Goal: Navigation & Orientation: Understand site structure

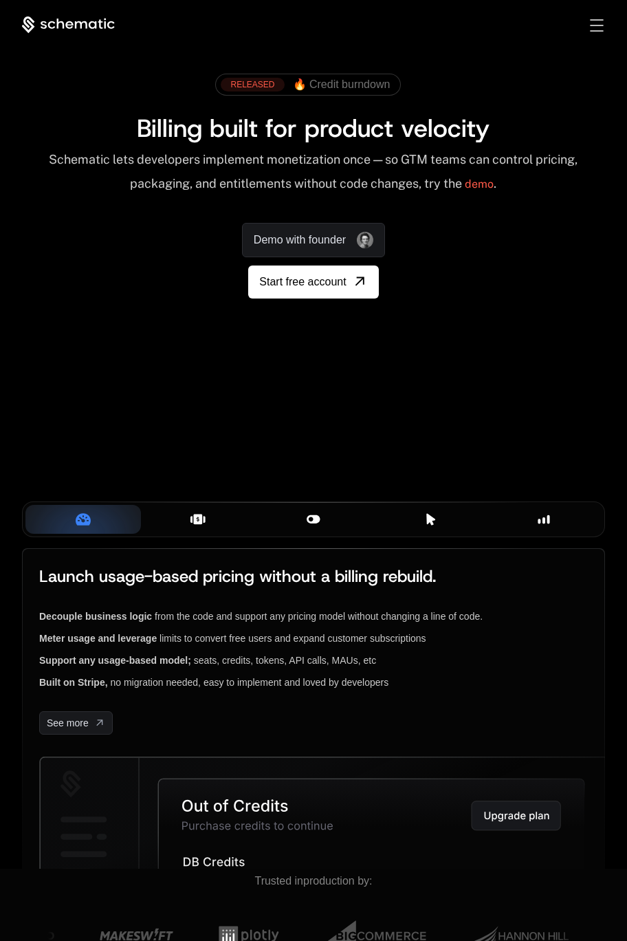
click at [442, 421] on div "Your browser does not support the video tag." at bounding box center [313, 358] width 627 height 378
click at [357, 412] on div "Your browser does not support the video tag." at bounding box center [313, 358] width 627 height 378
click at [275, 137] on span "Billing built for product velocity" at bounding box center [313, 127] width 353 height 33
click at [426, 167] on div "Schematic lets developers implement monetization once — so GTM teams can contro…" at bounding box center [313, 176] width 583 height 49
click at [430, 385] on div "Your browser does not support the video tag." at bounding box center [313, 358] width 627 height 378
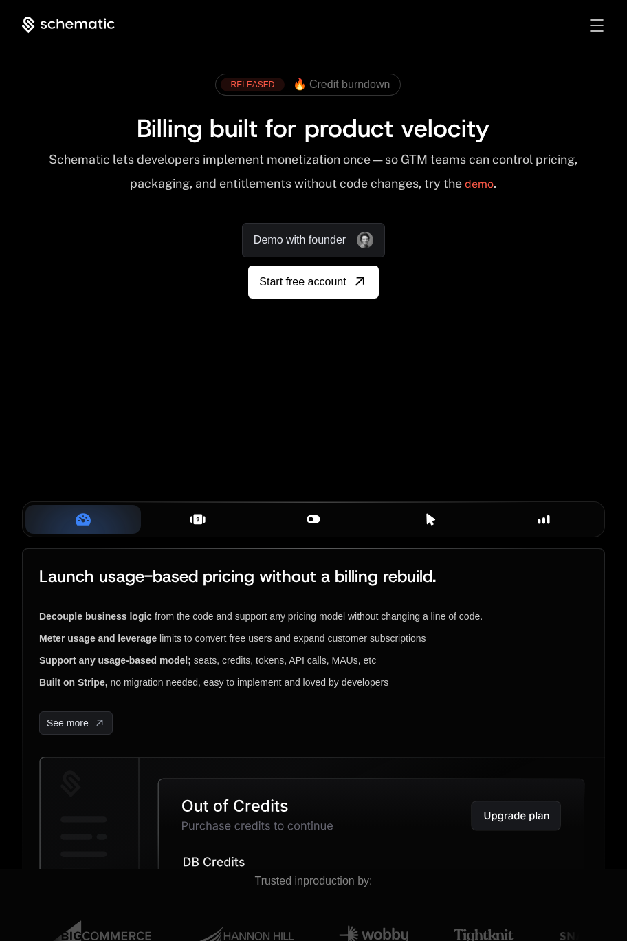
click at [566, 352] on div "AI Products Developers Pricing Docs Resources Summit Sign in Sign Up RELEASED 🔥…" at bounding box center [313, 188] width 627 height 376
click at [504, 361] on div "AI Products Developers Pricing Docs Resources Summit Sign in Sign Up RELEASED 🔥…" at bounding box center [313, 188] width 627 height 376
click at [440, 382] on div "Your browser does not support the video tag." at bounding box center [313, 358] width 627 height 378
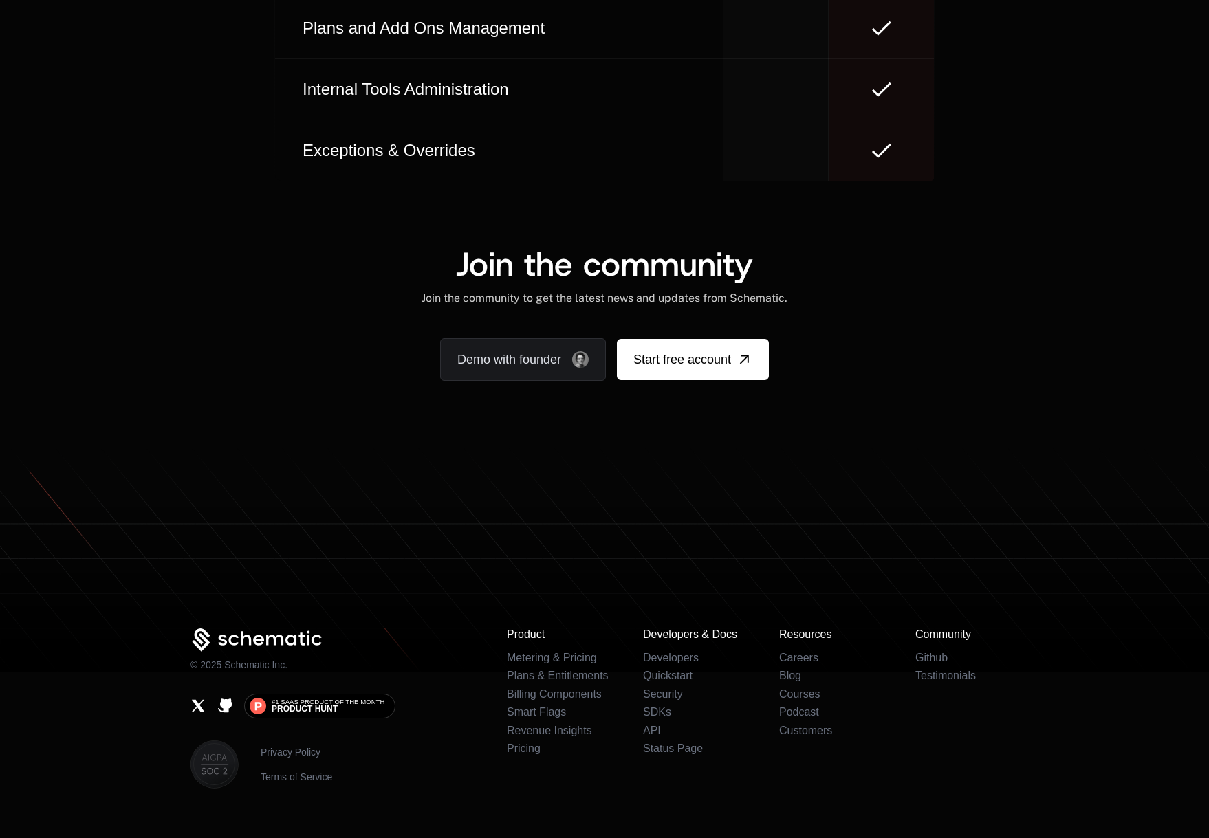
scroll to position [8330, 0]
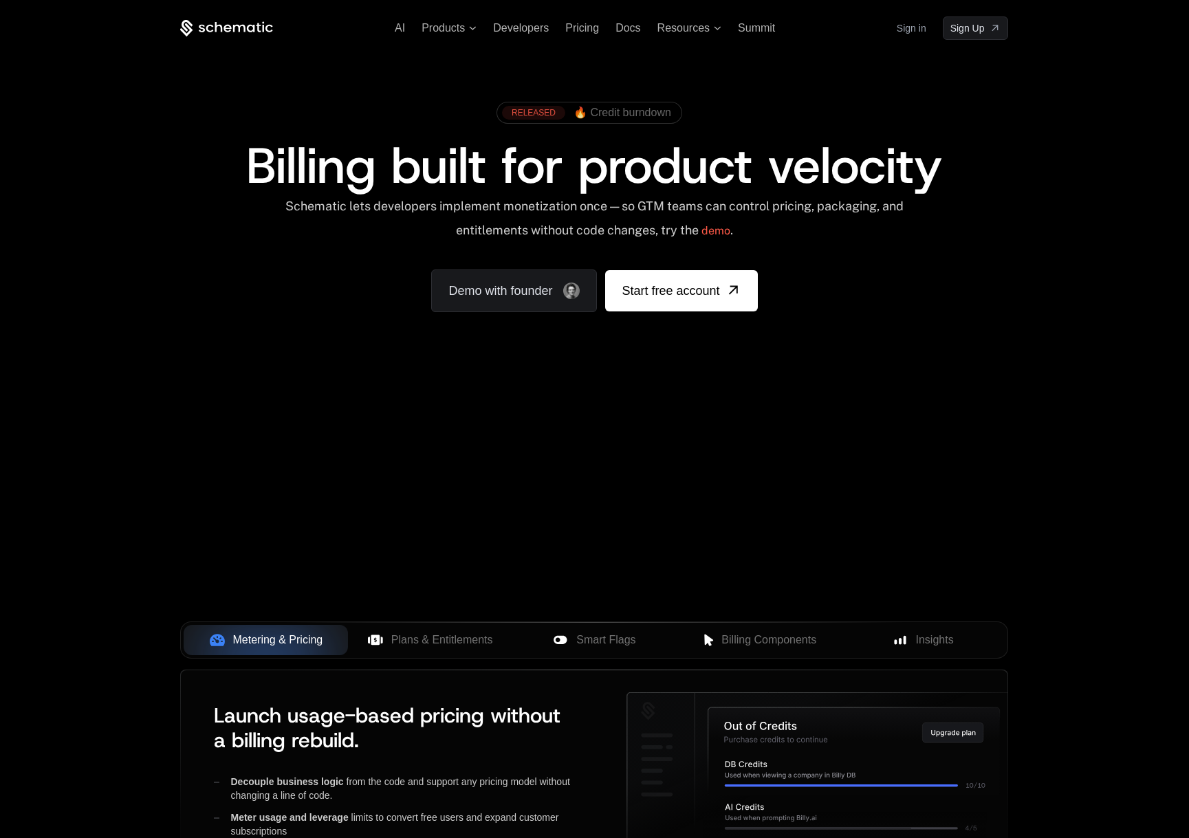
click at [649, 116] on span "🔥 Credit burndown" at bounding box center [623, 113] width 98 height 12
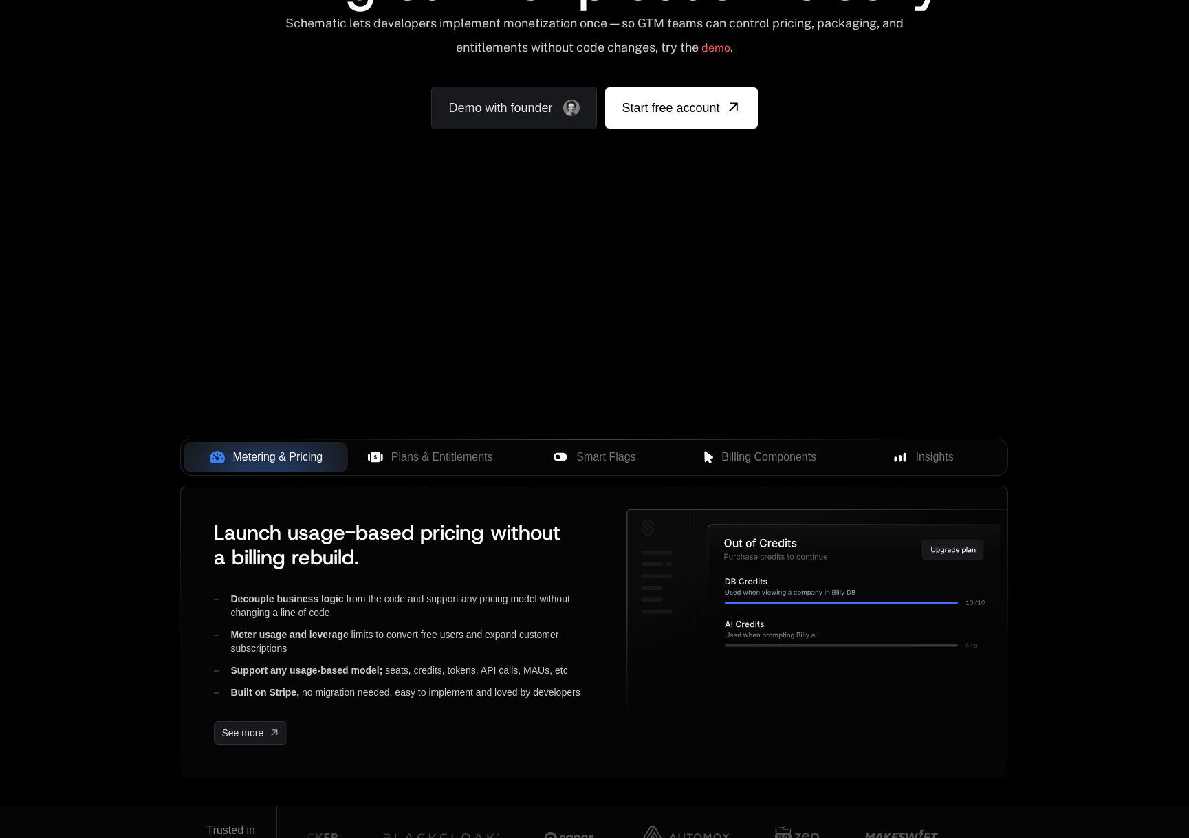
scroll to position [275, 0]
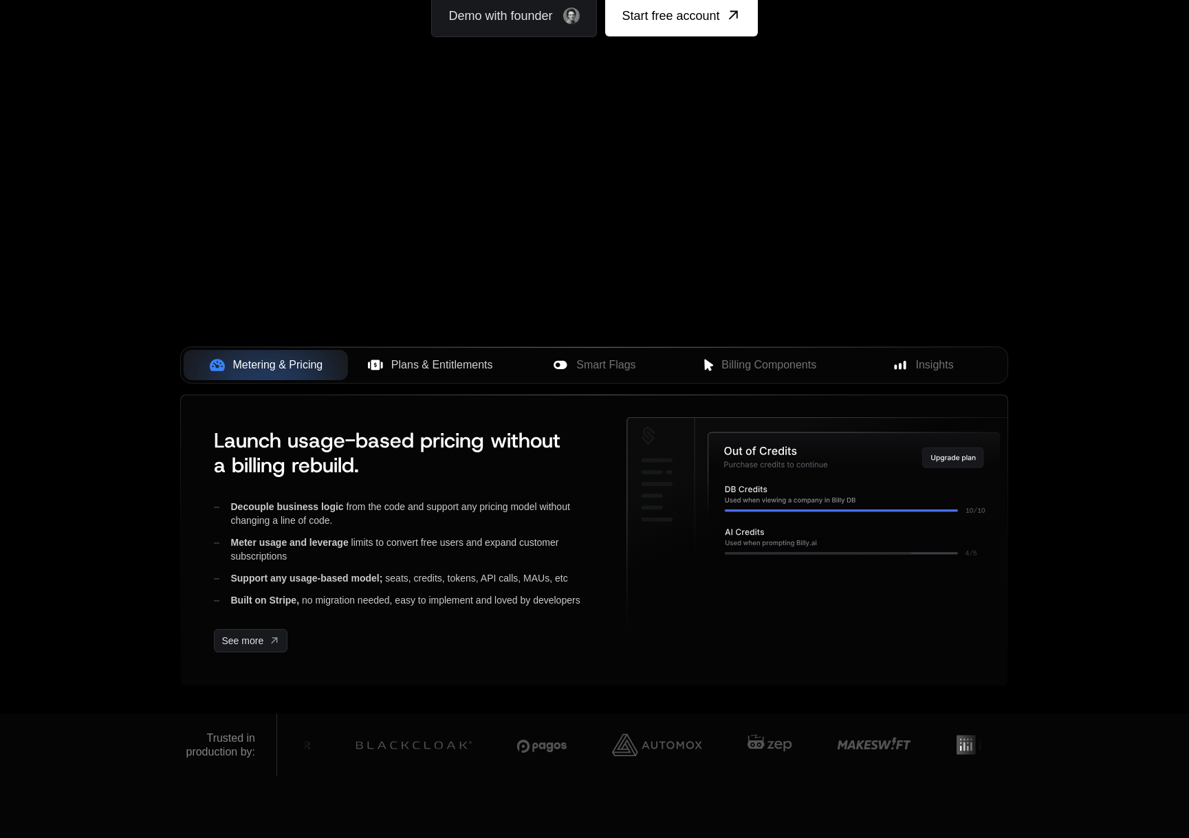
click at [468, 367] on span "Plans & Entitlements" at bounding box center [442, 365] width 102 height 17
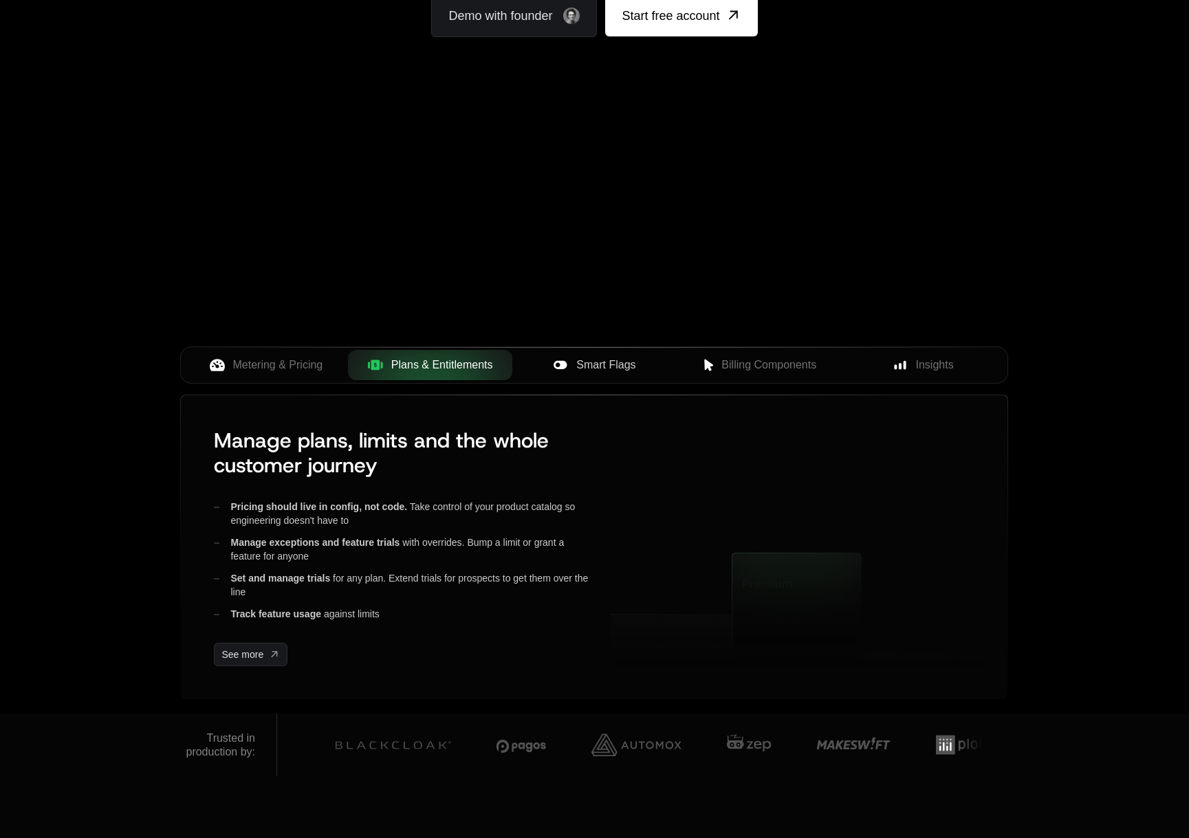
click at [626, 365] on span "Smart Flags" at bounding box center [605, 365] width 59 height 17
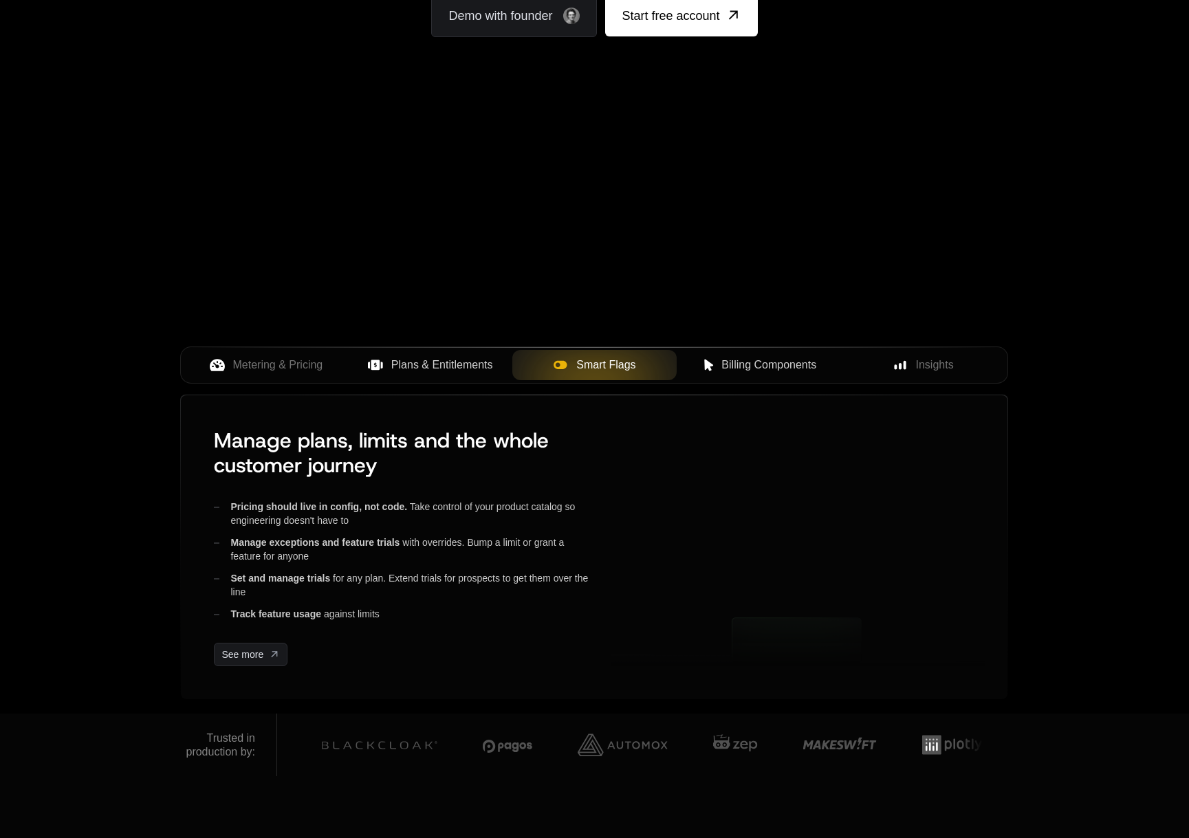
click at [755, 363] on span "Billing Components" at bounding box center [769, 365] width 95 height 17
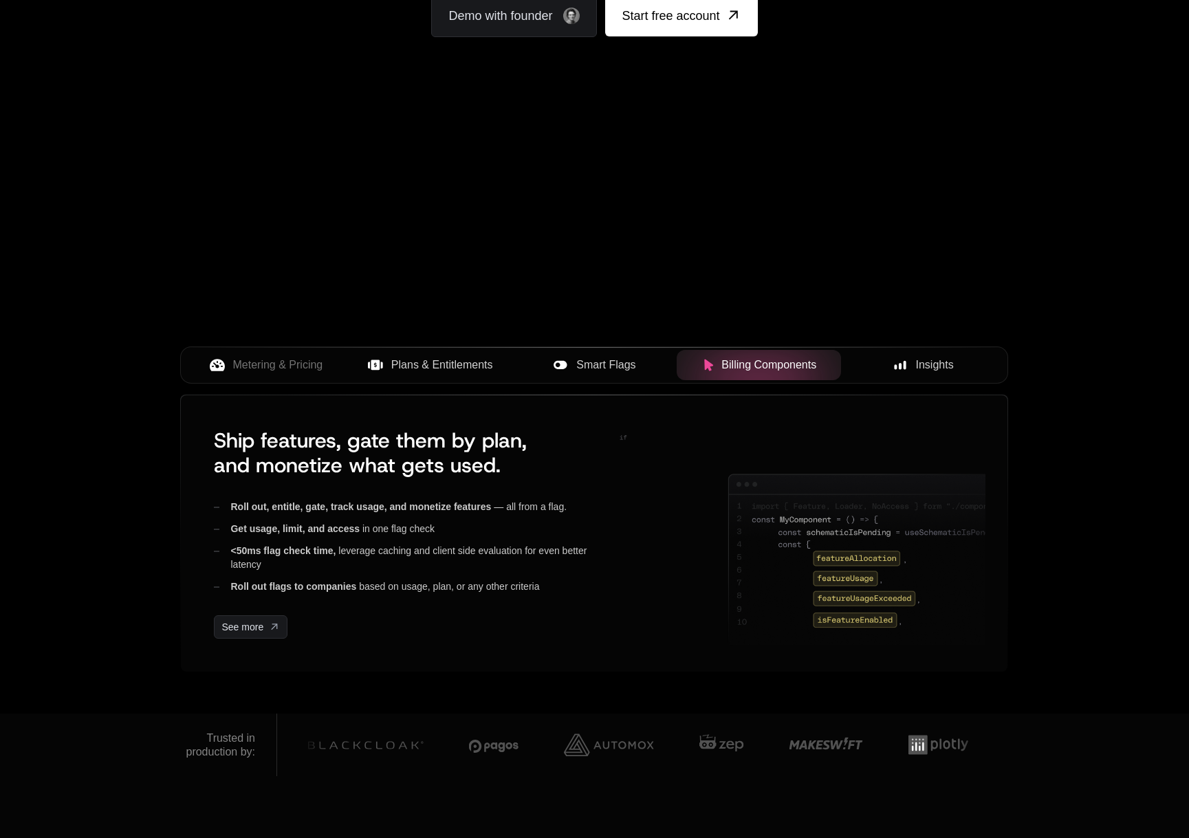
click at [927, 366] on span "Insights" at bounding box center [935, 365] width 38 height 17
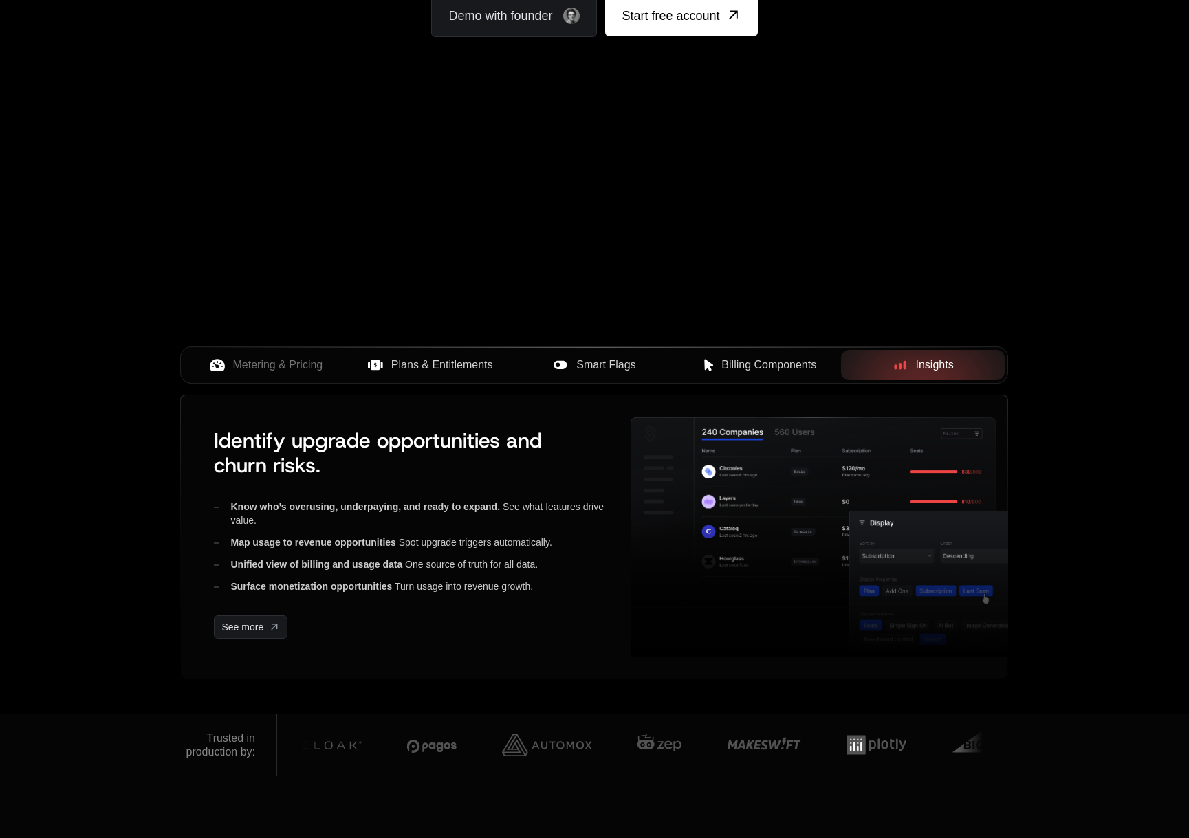
click at [787, 365] on span "Billing Components" at bounding box center [769, 365] width 95 height 17
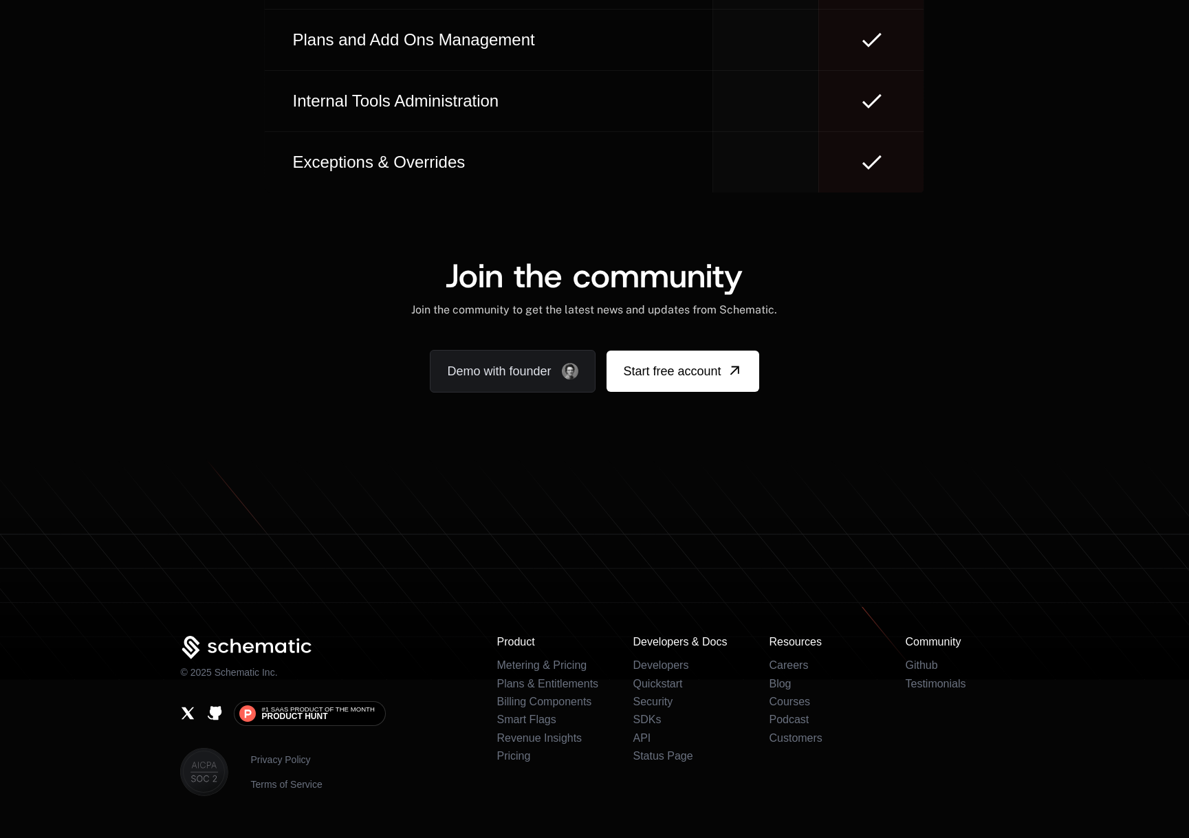
scroll to position [8165, 0]
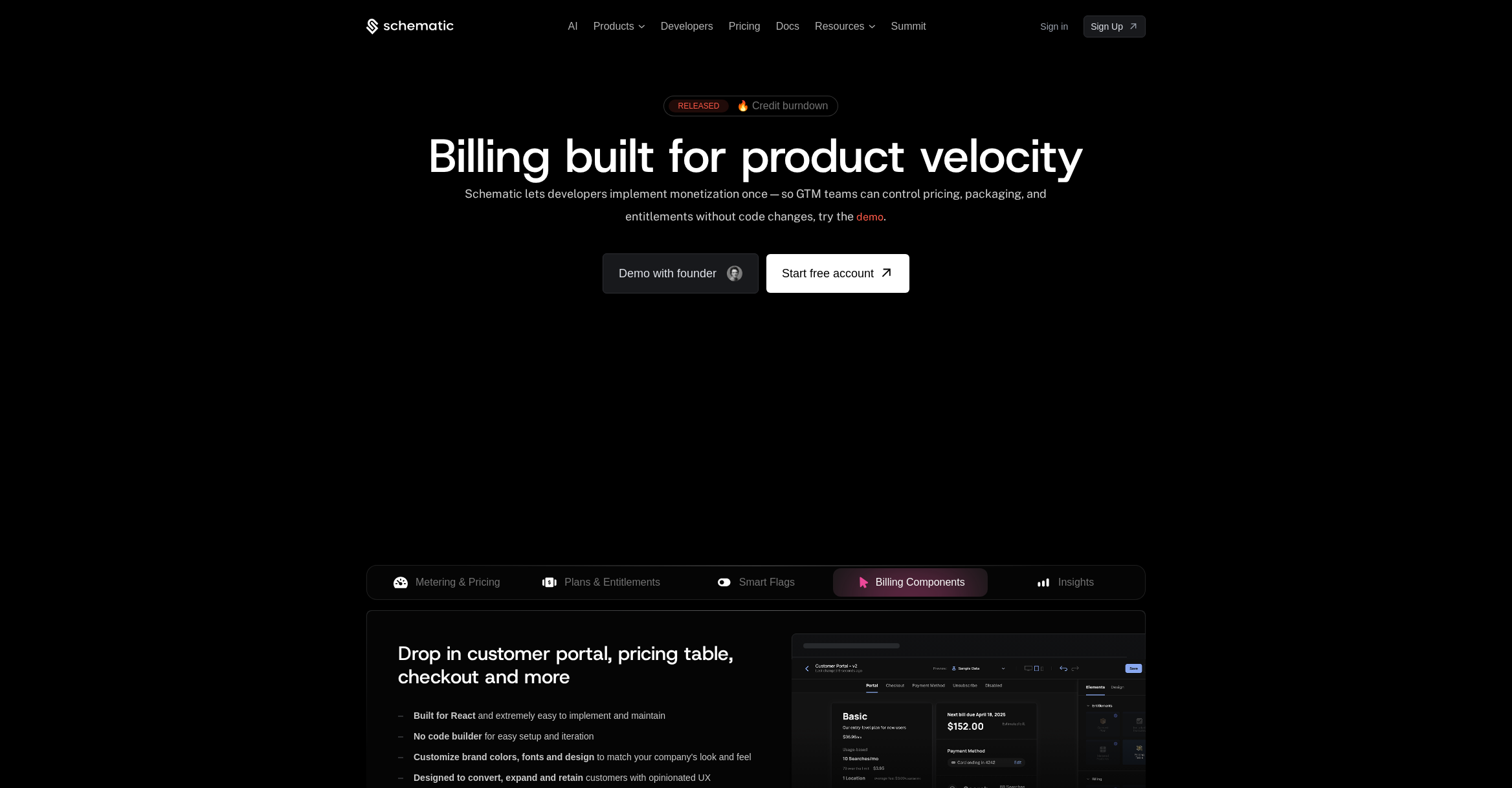
click at [196, 426] on div "AI Products Developers Pricing Docs Resources Summit Sign in Sign Up RELEASED 🔥…" at bounding box center [756, 455] width 1512 height 910
